Goal: Task Accomplishment & Management: Manage account settings

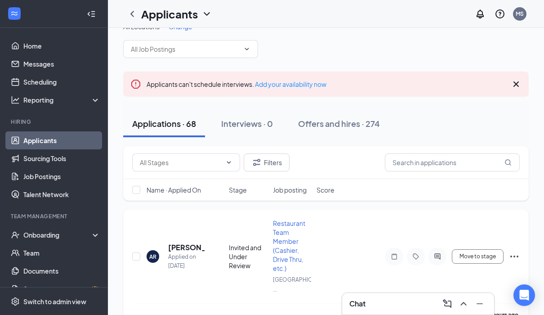
scroll to position [18, 0]
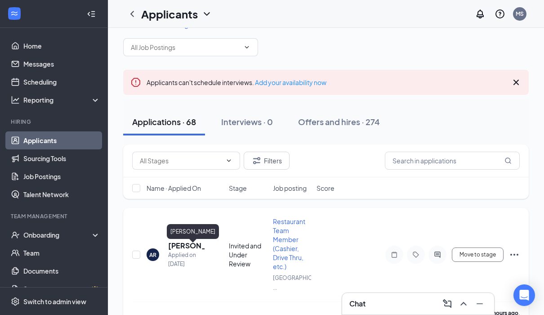
click at [176, 247] on h5 "[PERSON_NAME]" at bounding box center [186, 245] width 36 height 10
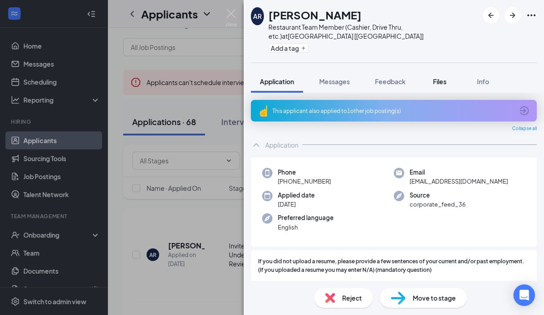
click at [446, 80] on span "Files" at bounding box center [439, 81] width 13 height 8
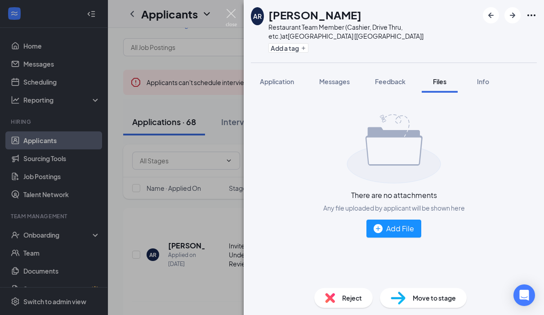
click at [233, 16] on img at bounding box center [231, 18] width 11 height 18
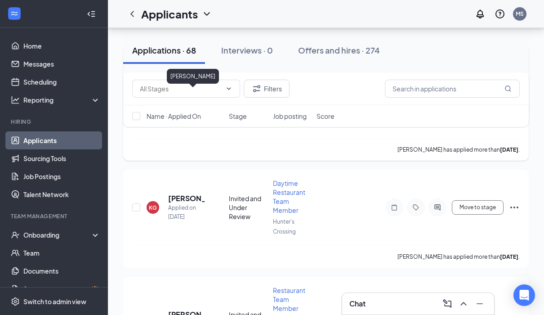
scroll to position [312, 0]
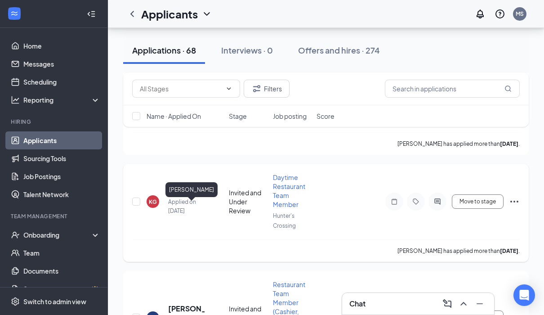
click at [183, 197] on h5 "[PERSON_NAME]" at bounding box center [186, 192] width 36 height 10
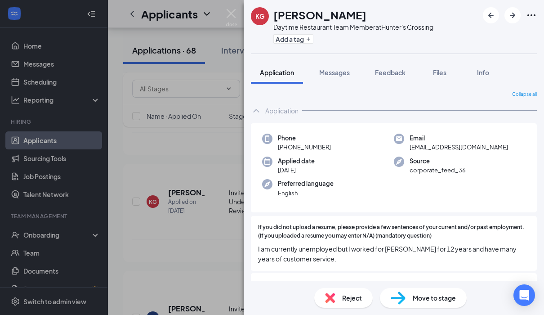
scroll to position [37, 0]
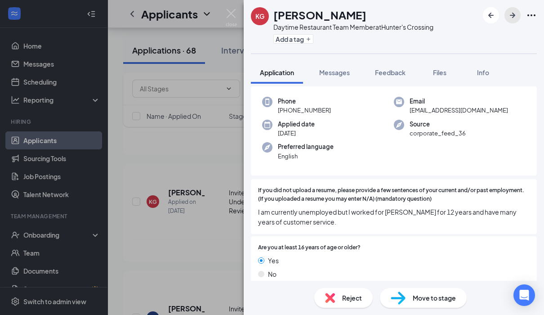
click at [508, 16] on icon "ArrowRight" at bounding box center [512, 15] width 11 height 11
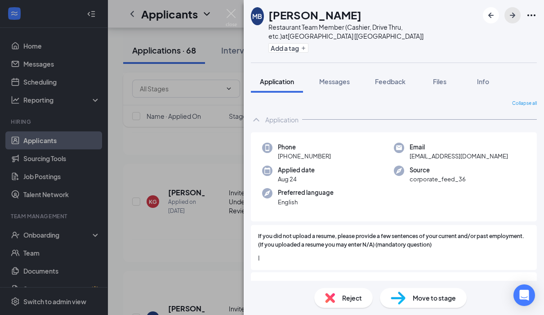
click at [507, 20] on icon "ArrowRight" at bounding box center [512, 15] width 11 height 11
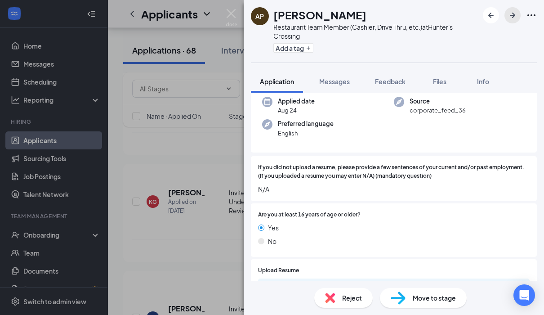
scroll to position [143, 0]
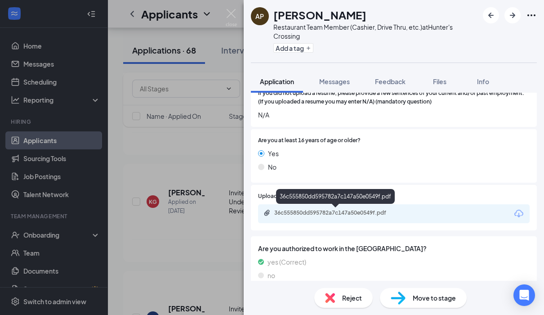
click at [391, 215] on div "36c555850dd595782a7c147a50e0549f.pdf" at bounding box center [337, 212] width 126 height 7
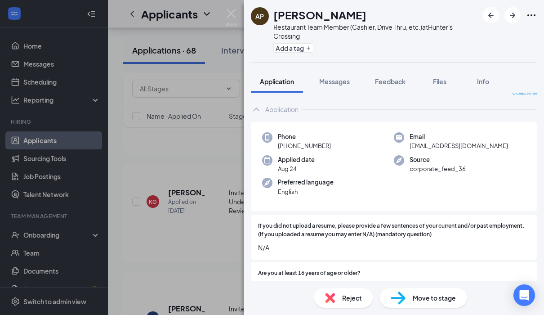
scroll to position [0, 0]
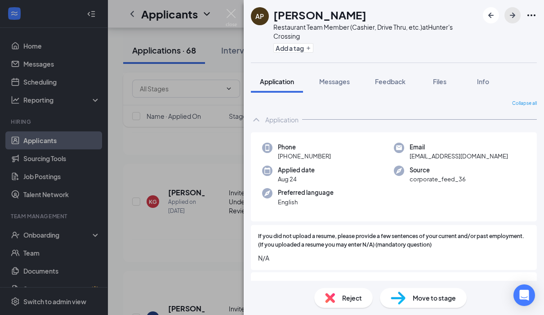
click at [513, 18] on icon "ArrowRight" at bounding box center [512, 15] width 11 height 11
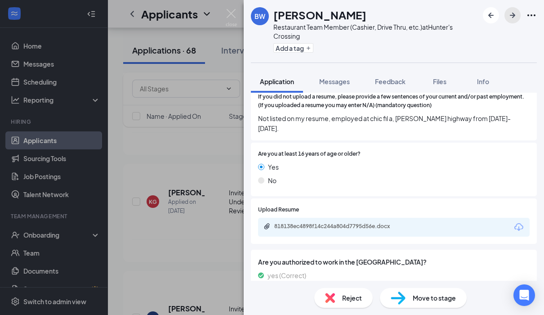
scroll to position [155, 0]
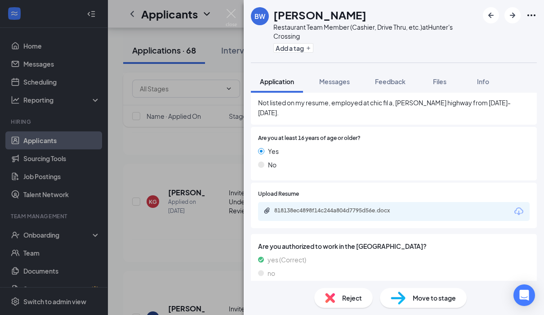
click at [419, 206] on div "818138ec4898f14c244a804d7795d56e.docx" at bounding box center [393, 211] width 271 height 19
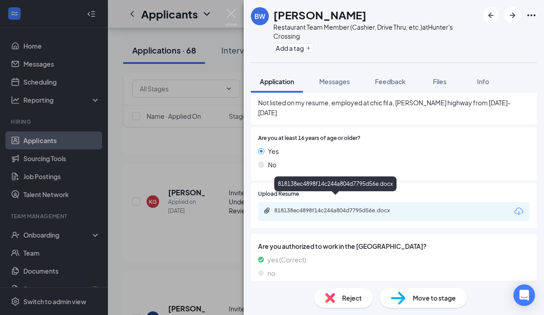
click at [346, 207] on div "818138ec4898f14c244a804d7795d56e.docx" at bounding box center [337, 210] width 126 height 7
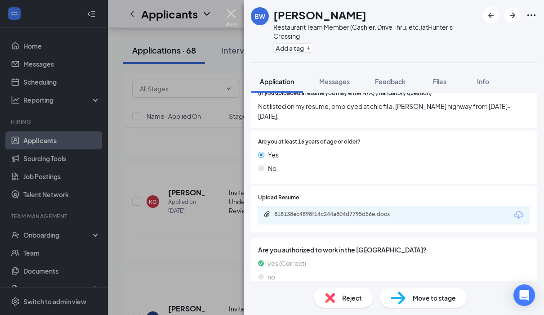
click at [231, 17] on img at bounding box center [231, 18] width 11 height 18
